Goal: Task Accomplishment & Management: Use online tool/utility

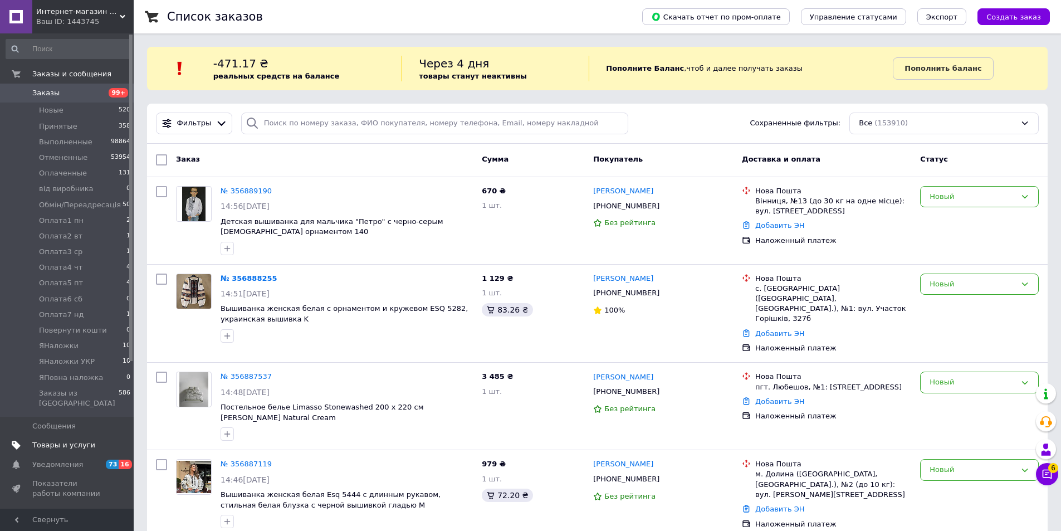
click at [52, 440] on span "Товары и услуги" at bounding box center [63, 445] width 63 height 10
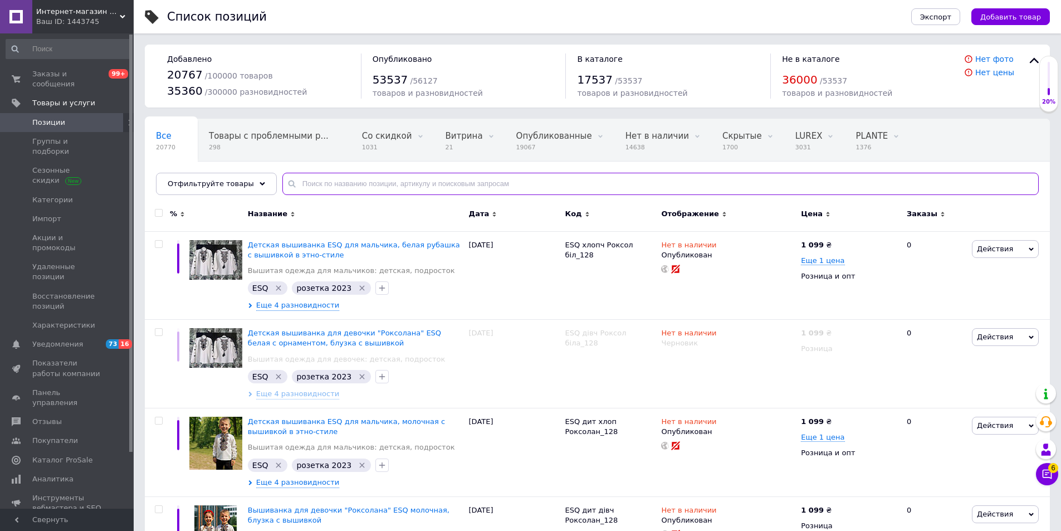
click at [332, 183] on input "text" at bounding box center [660, 184] width 756 height 22
paste input "SA-3399251"
type input "SA-3399251"
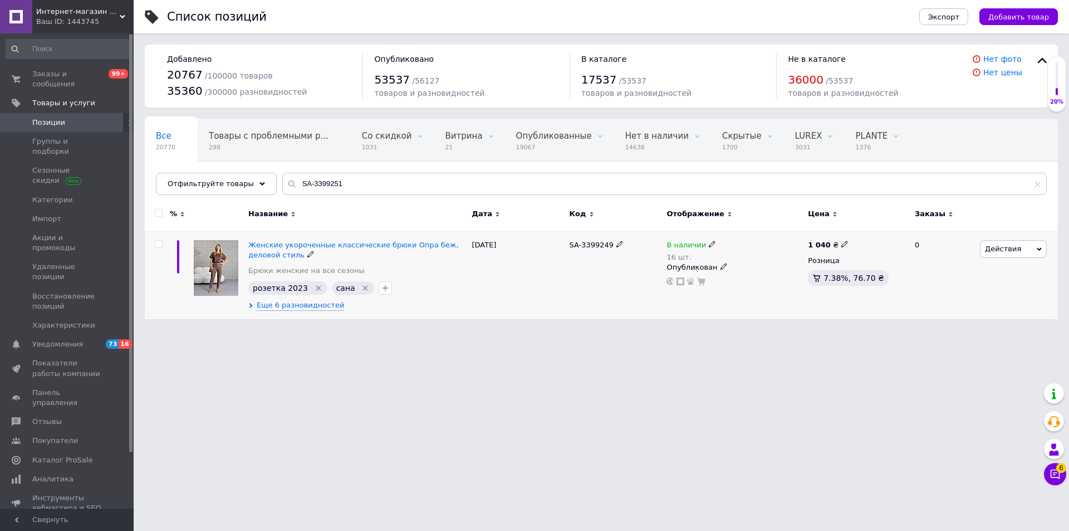
click at [159, 246] on input "checkbox" at bounding box center [158, 244] width 7 height 7
checkbox input "true"
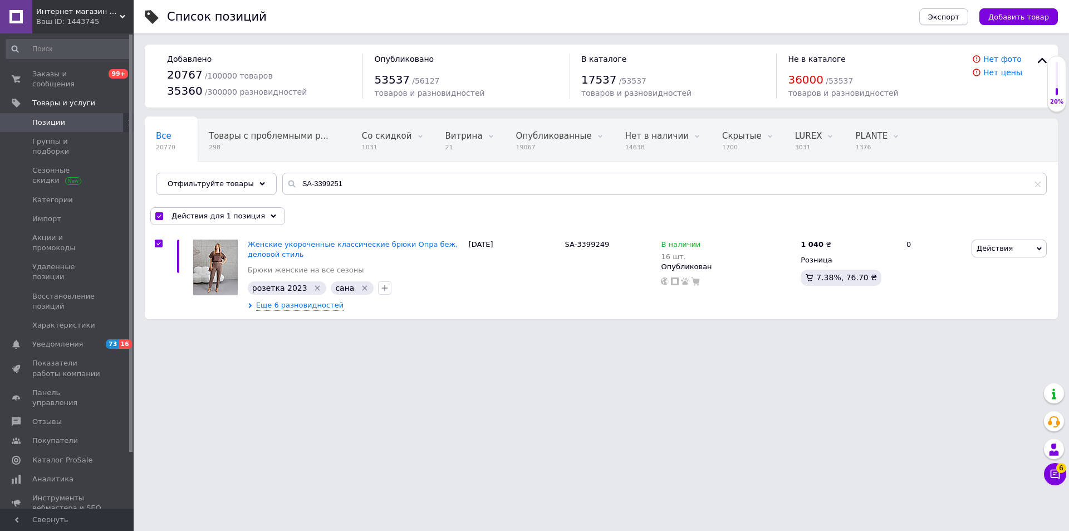
click at [947, 18] on span "Экспорт" at bounding box center [943, 17] width 31 height 8
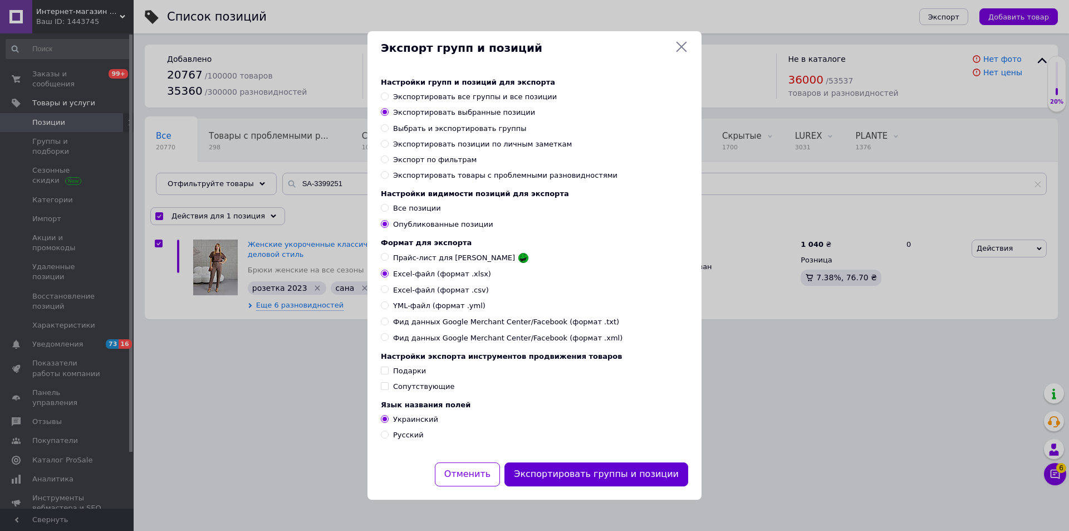
click at [621, 480] on button "Экспортировать группы и позиции" at bounding box center [597, 474] width 184 height 24
